Goal: Task Accomplishment & Management: Manage account settings

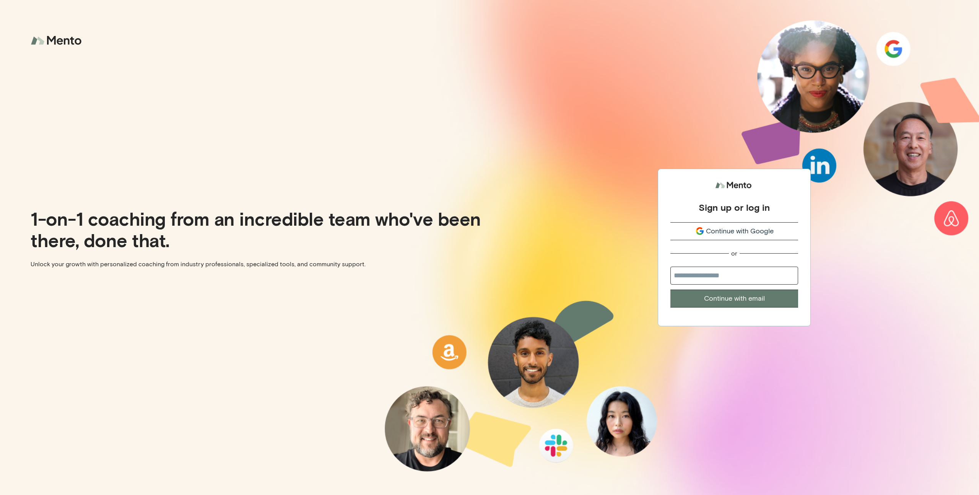
drag, startPoint x: 727, startPoint y: 265, endPoint x: 728, endPoint y: 270, distance: 5.0
click at [727, 265] on div "Sign up or log in Continue with Google or Continue with email" at bounding box center [734, 242] width 128 height 129
click at [729, 274] on input "email" at bounding box center [734, 275] width 128 height 18
click at [734, 205] on div "Sign up or log in" at bounding box center [733, 206] width 71 height 11
click at [736, 237] on button "Continue with Google" at bounding box center [734, 231] width 128 height 18
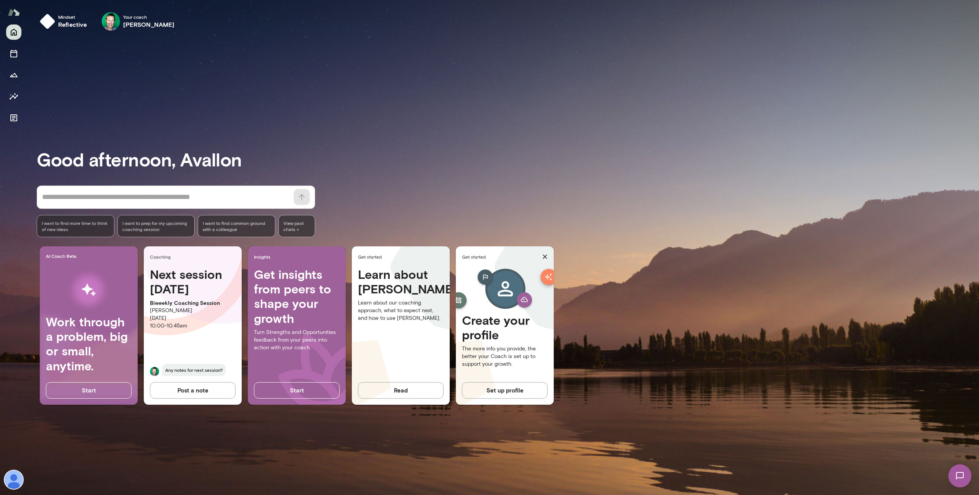
click at [5, 479] on img at bounding box center [14, 479] width 18 height 18
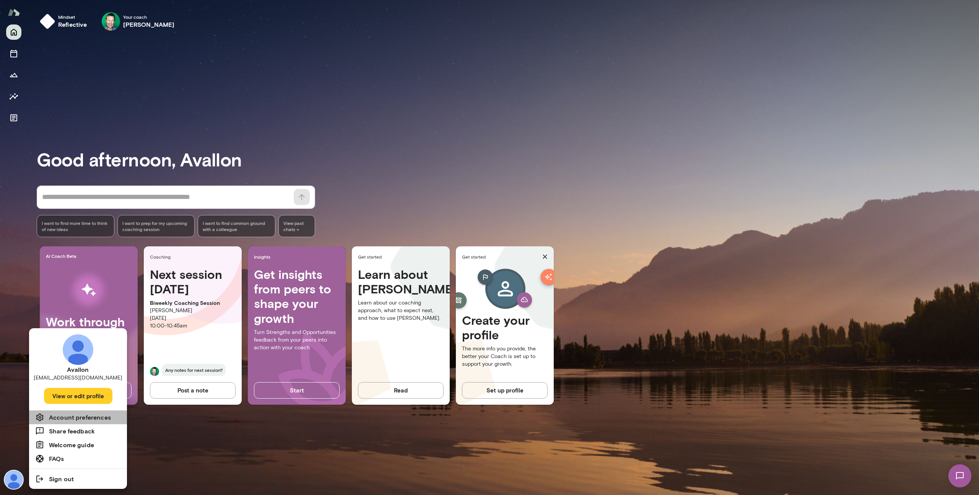
click at [73, 422] on li "Account preferences" at bounding box center [78, 417] width 98 height 14
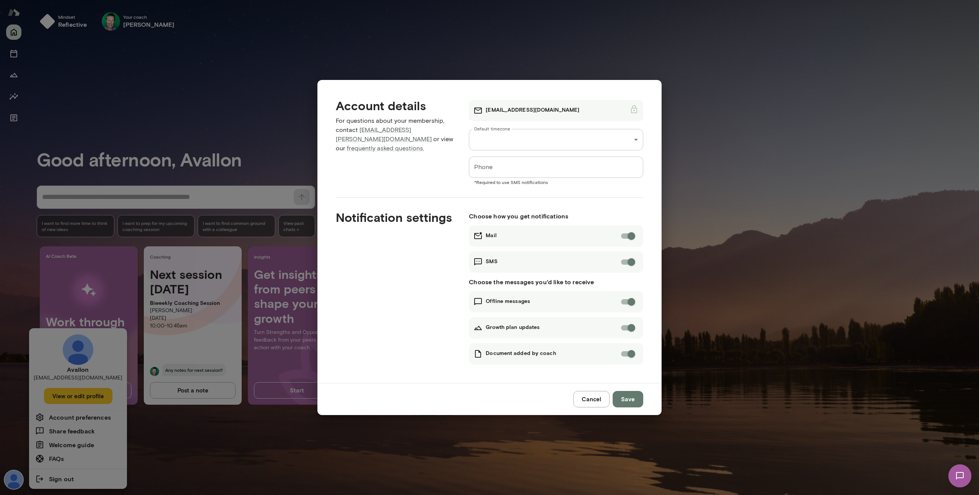
drag, startPoint x: 106, startPoint y: 238, endPoint x: 42, endPoint y: 344, distance: 123.3
click at [105, 239] on div "**********" at bounding box center [489, 247] width 979 height 495
click at [17, 457] on div "**********" at bounding box center [489, 247] width 979 height 495
click at [585, 398] on button "Cancel" at bounding box center [591, 399] width 36 height 16
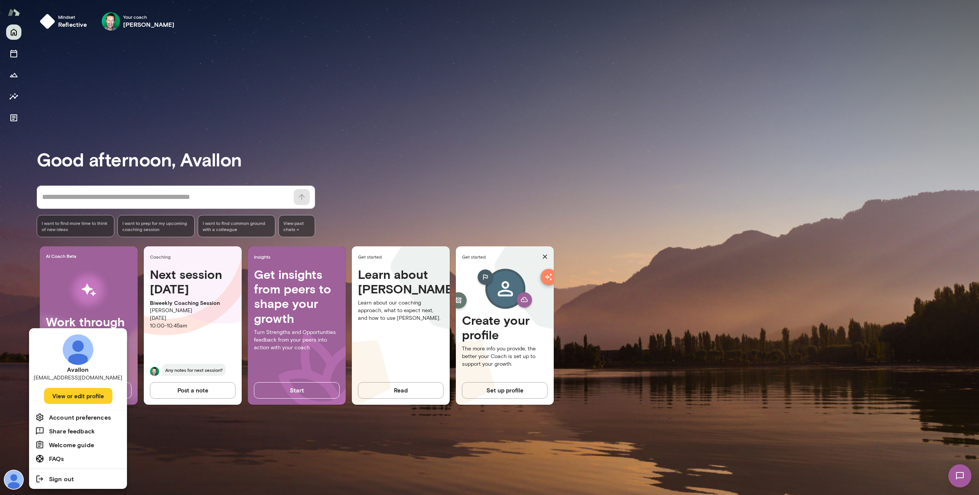
click at [23, 216] on div at bounding box center [489, 247] width 979 height 495
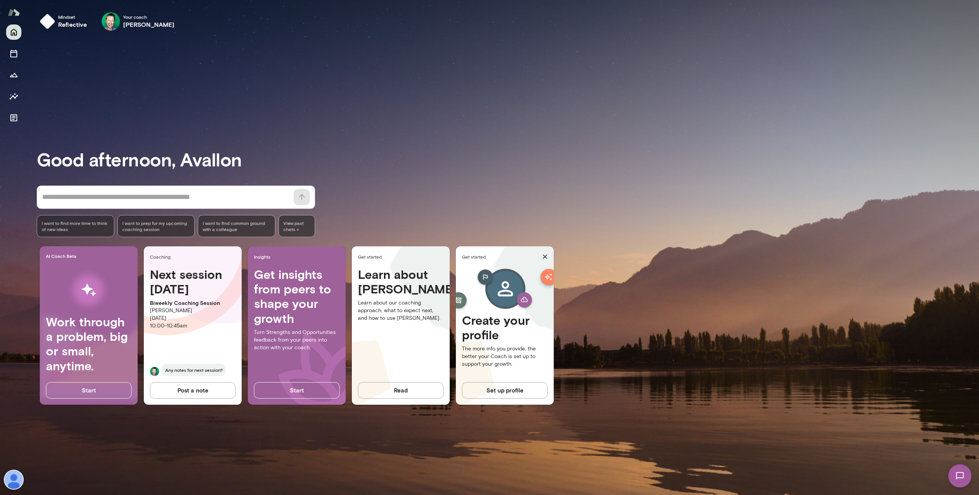
click at [9, 477] on img at bounding box center [14, 479] width 18 height 18
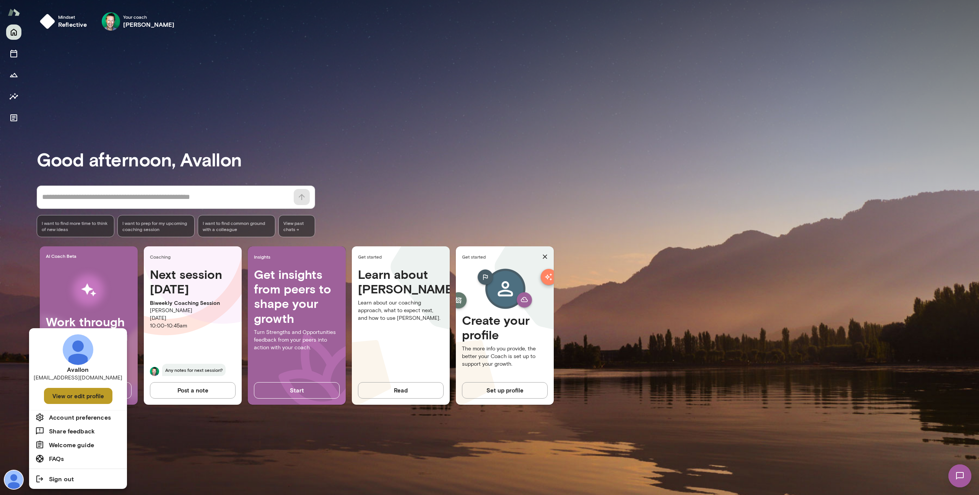
click at [81, 390] on button "View or edit profile" at bounding box center [78, 396] width 68 height 16
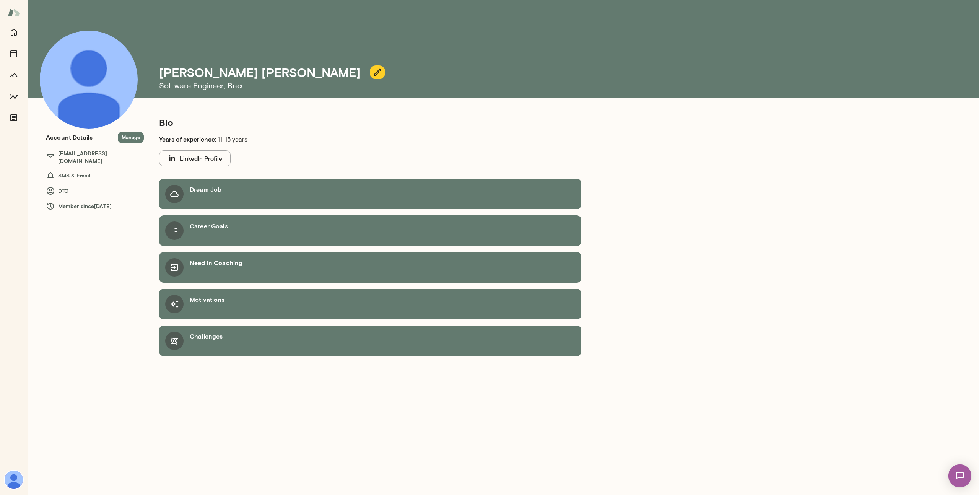
click at [132, 135] on button "Manage" at bounding box center [131, 138] width 26 height 12
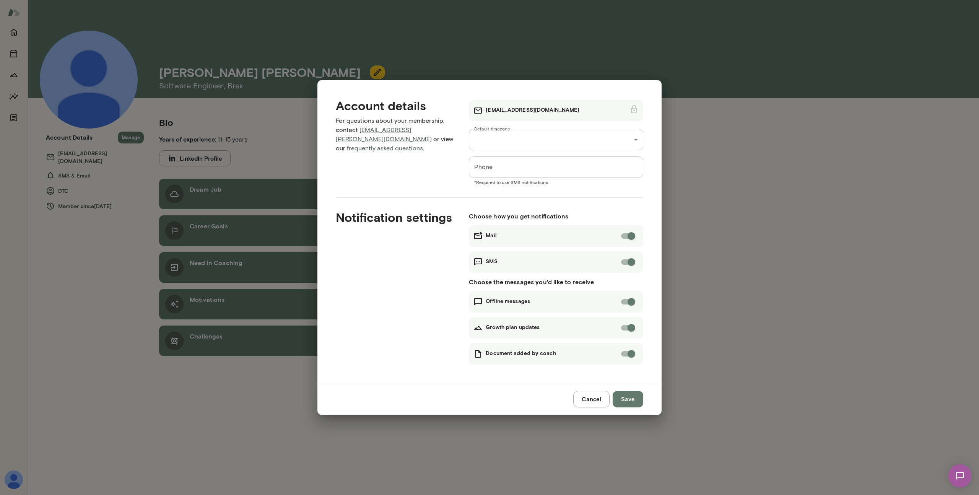
click at [597, 398] on button "Cancel" at bounding box center [591, 399] width 36 height 16
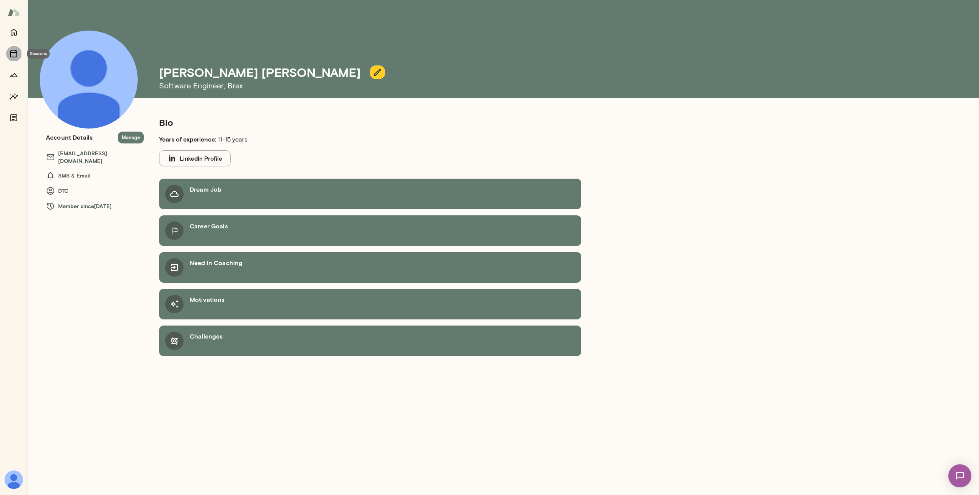
click at [15, 56] on icon "Sessions" at bounding box center [13, 53] width 9 height 9
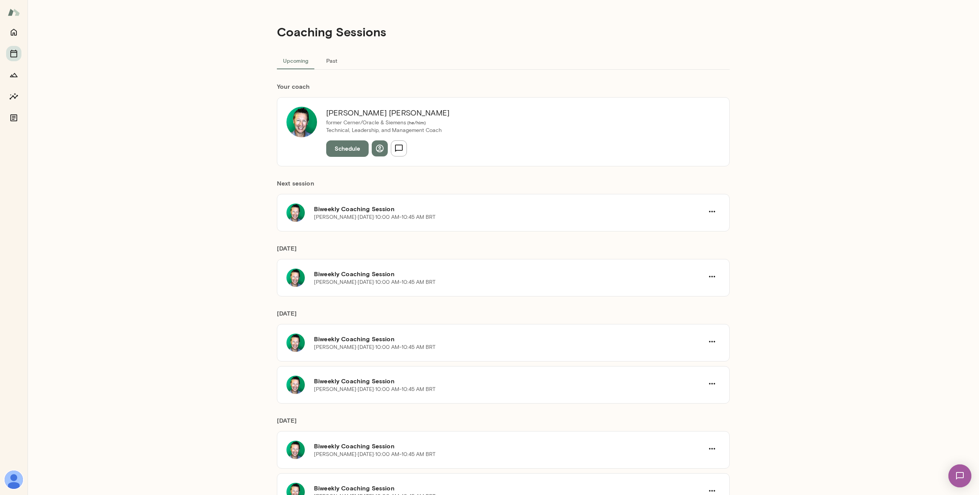
click at [21, 487] on div at bounding box center [14, 259] width 28 height 470
click at [14, 478] on img at bounding box center [14, 479] width 18 height 18
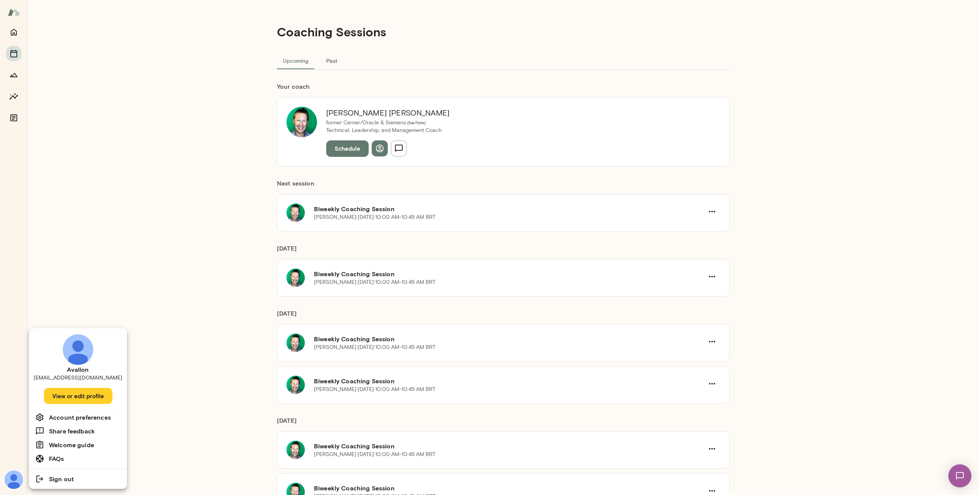
click at [70, 402] on button "View or edit profile" at bounding box center [78, 396] width 68 height 16
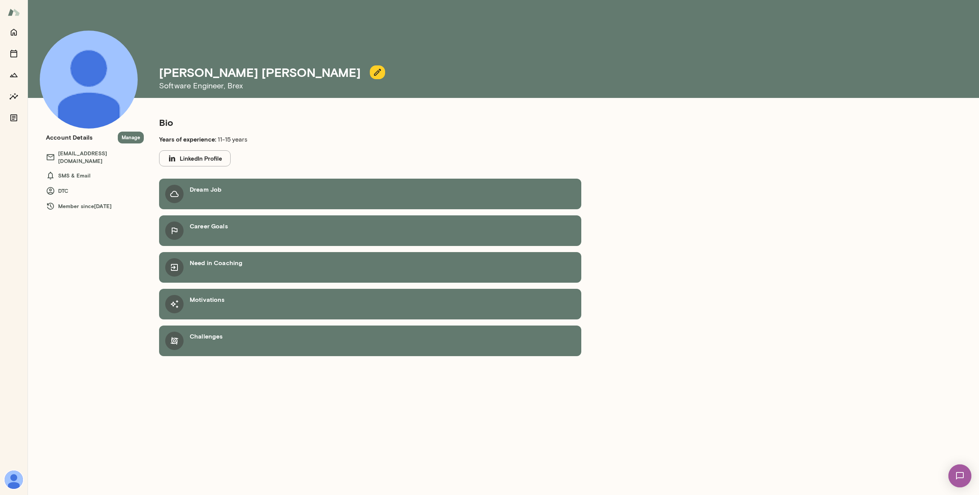
click at [169, 440] on div "Bio Years of experience: 11-15 years LinkedIn Profile Dream Job Career Goals Ne…" at bounding box center [370, 302] width 453 height 372
click at [212, 193] on h6 "Dream Job" at bounding box center [206, 189] width 32 height 9
drag, startPoint x: 788, startPoint y: 117, endPoint x: 785, endPoint y: 114, distance: 4.1
click at [785, 114] on div "Avallon [PERSON_NAME] Software Engineer , Brex Bio Years of experience: 11-15 y…" at bounding box center [503, 247] width 951 height 495
